Goal: Check status: Check status

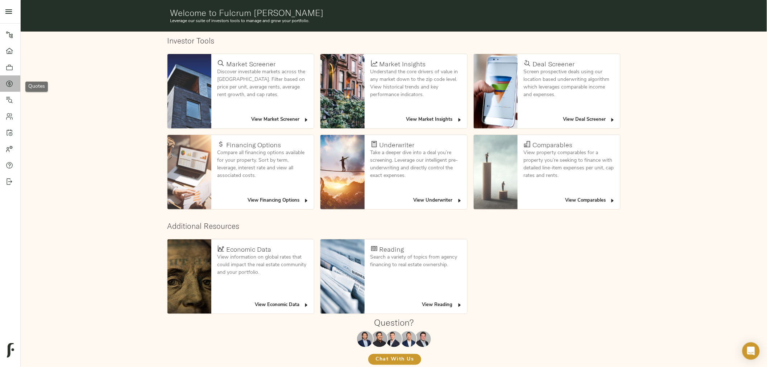
click at [8, 82] on icon at bounding box center [9, 83] width 7 height 7
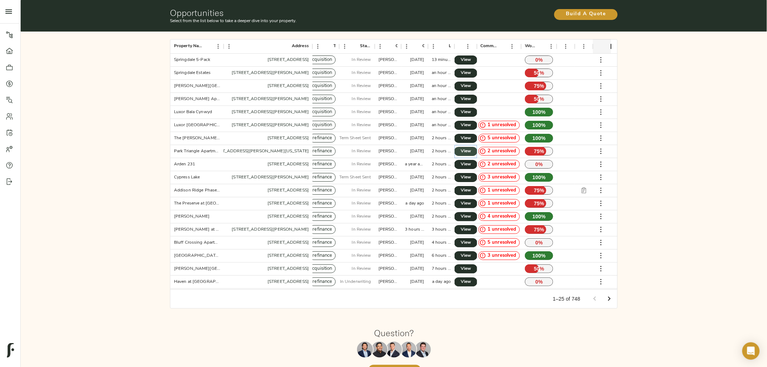
click at [462, 149] on span "View" at bounding box center [465, 152] width 9 height 8
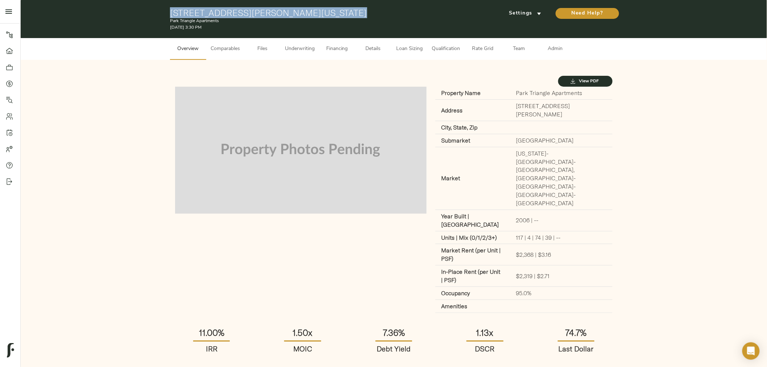
drag, startPoint x: 168, startPoint y: 12, endPoint x: 339, endPoint y: 9, distance: 170.4
click at [339, 9] on div "[STREET_ADDRESS][PERSON_NAME][US_STATE] Park Triangle Apartments [DATE] 3:30 PM…" at bounding box center [394, 19] width 746 height 38
copy h1 "[STREET_ADDRESS][PERSON_NAME][US_STATE]"
